Goal: Information Seeking & Learning: Understand process/instructions

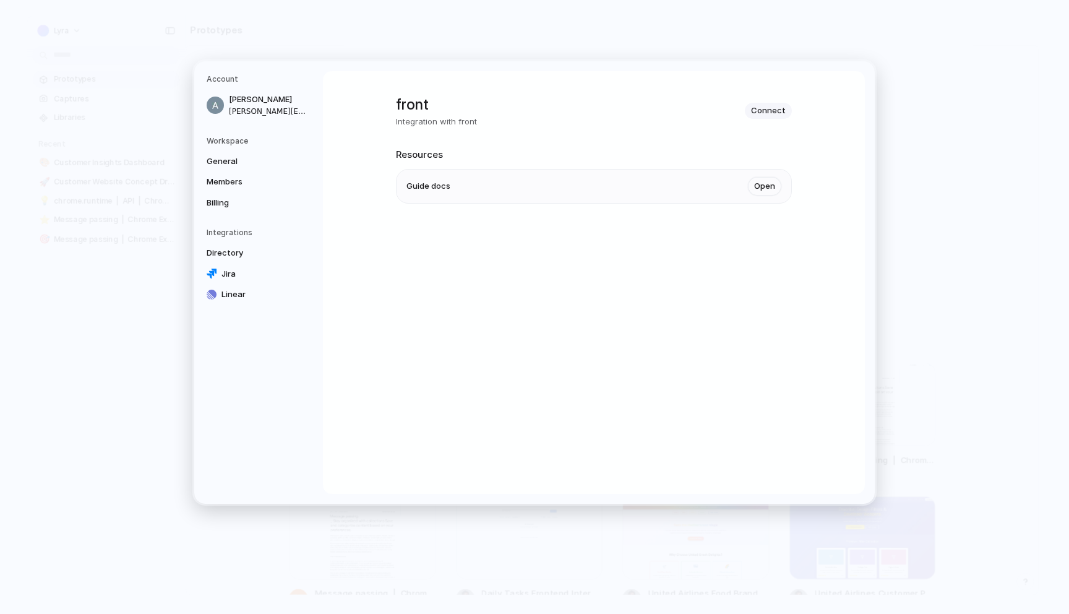
click at [413, 120] on p "Integration with front" at bounding box center [436, 122] width 81 height 12
click at [490, 126] on div "front Integration with front Connect" at bounding box center [594, 110] width 396 height 35
click at [769, 186] on link "Open" at bounding box center [764, 186] width 33 height 19
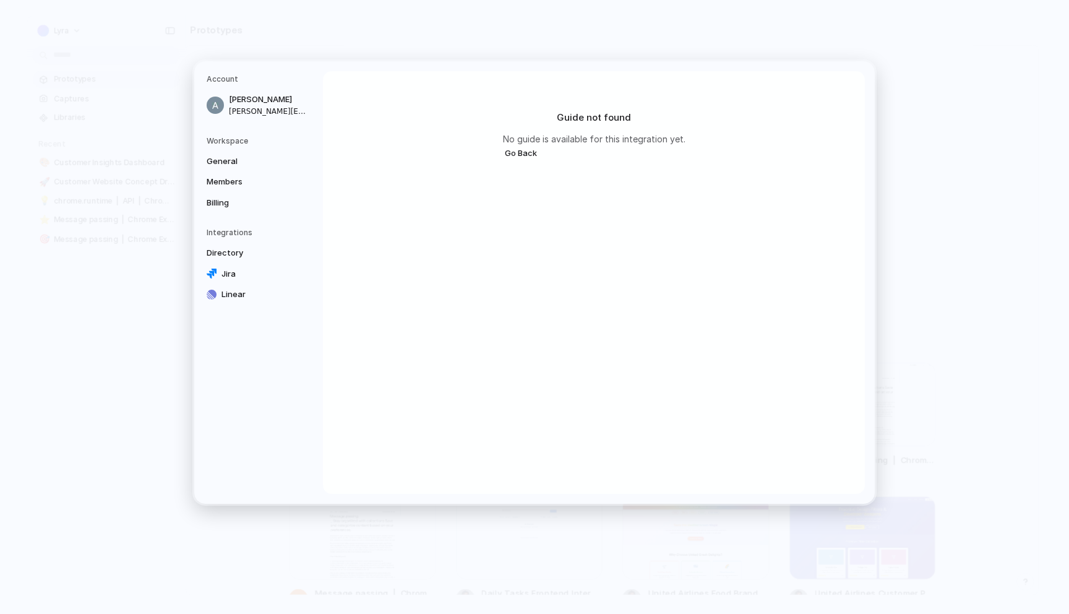
click at [499, 153] on div "Guide not found No guide is available for this integration yet. Go Back" at bounding box center [594, 136] width 232 height 100
click at [510, 153] on button "Go Back" at bounding box center [521, 153] width 36 height 16
